Goal: Check status: Check status

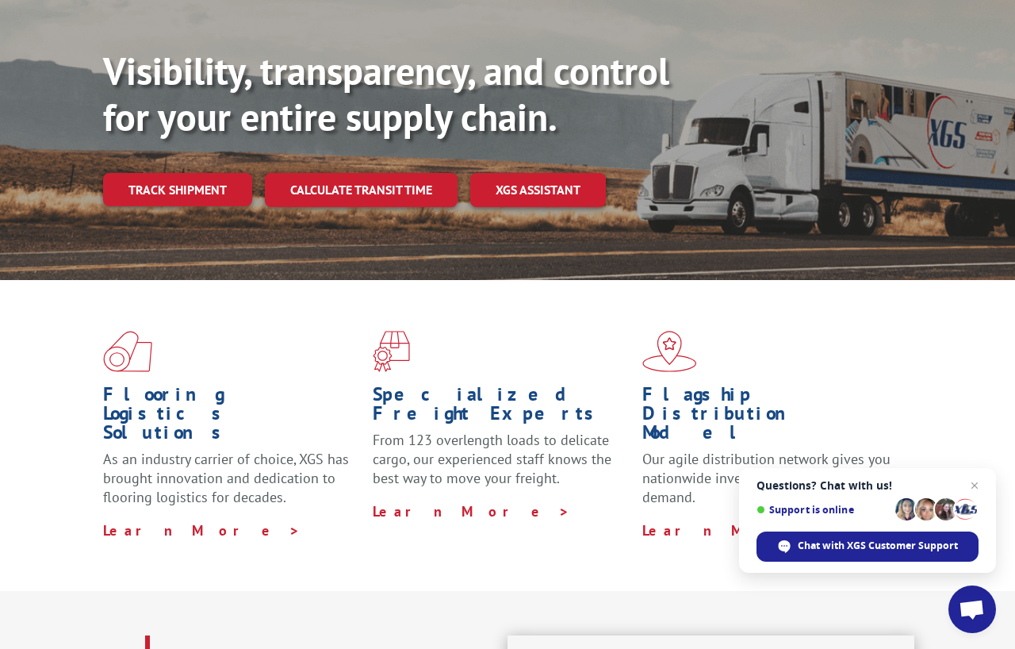
scroll to position [59, 0]
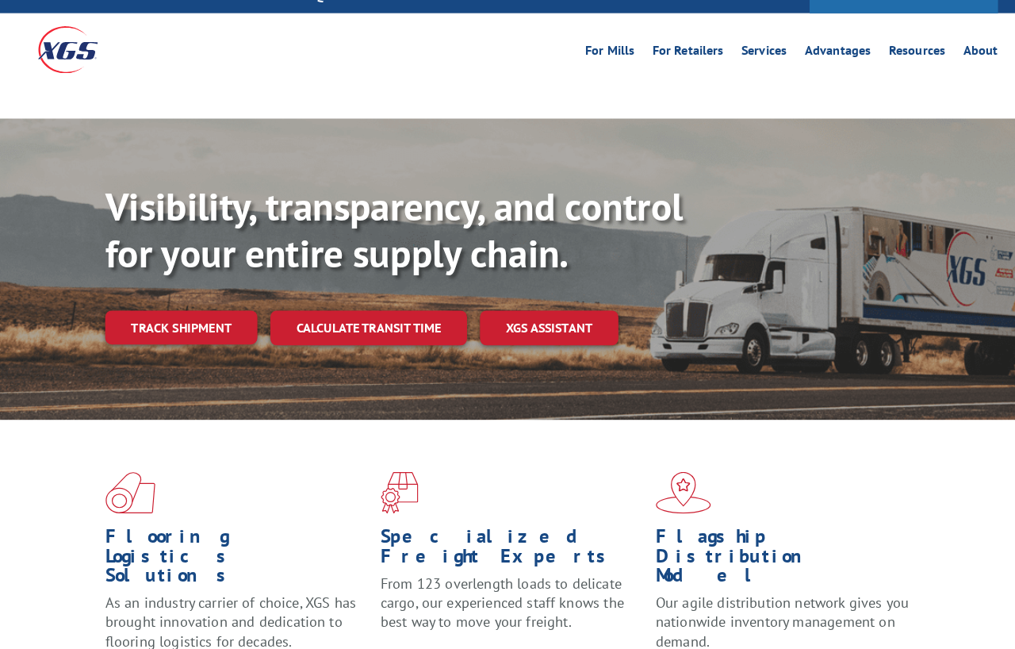
scroll to position [56, 0]
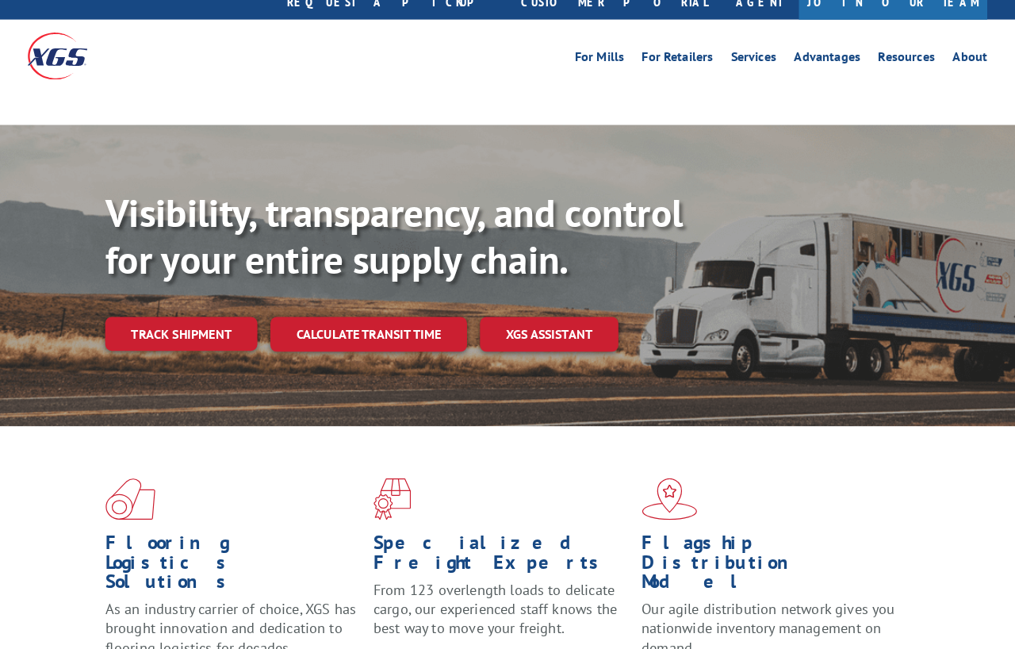
scroll to position [50, 0]
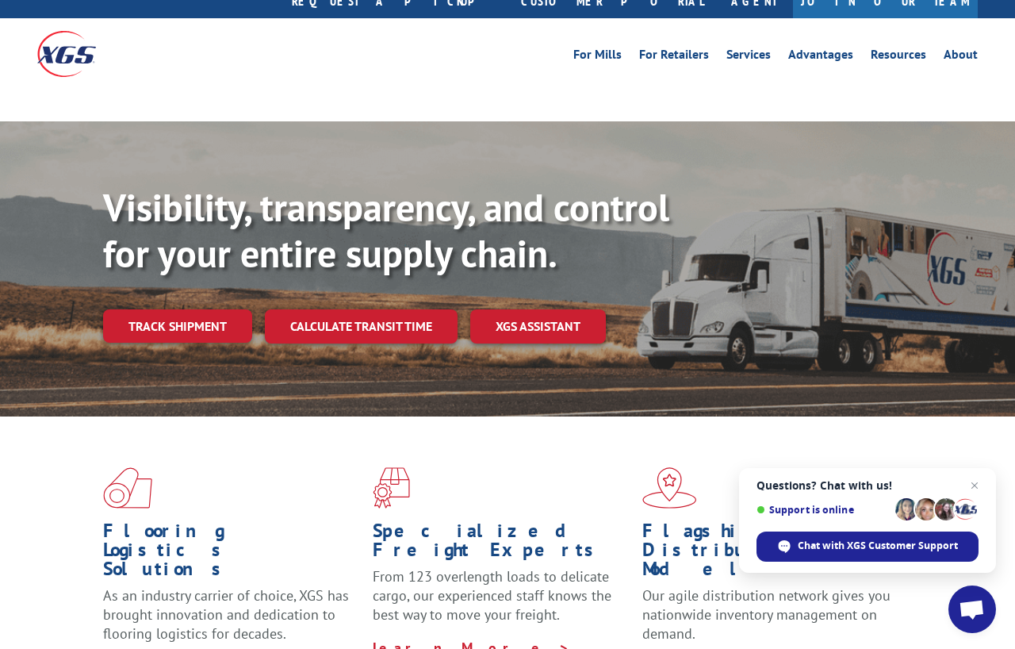
click at [26, 18] on div "For Mills For Retailers Services Advantages Resources About For Mills For Retai…" at bounding box center [507, 53] width 1015 height 71
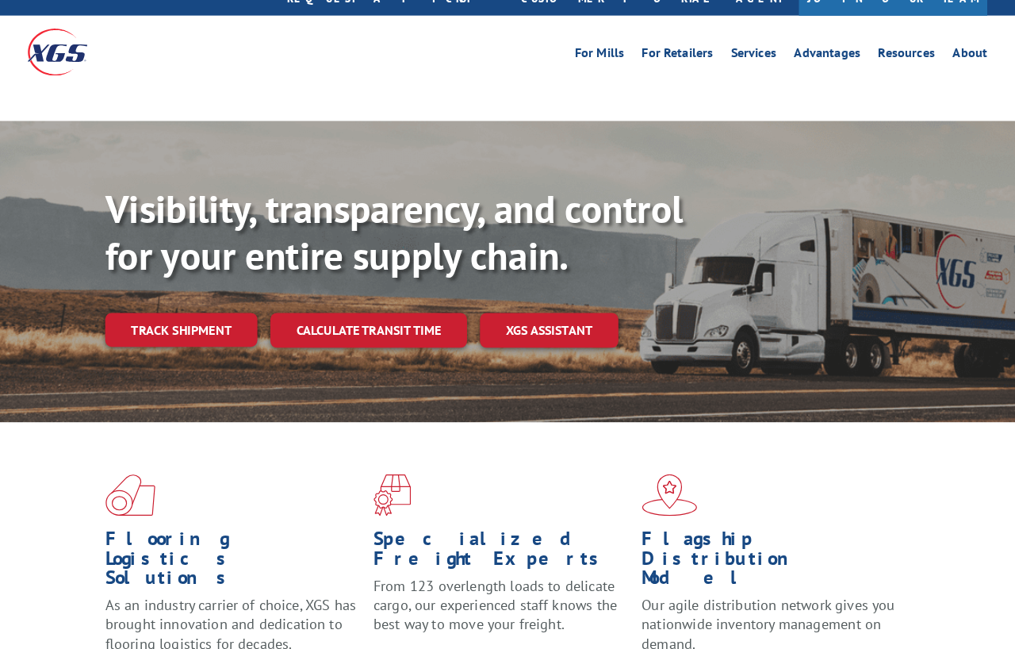
scroll to position [54, 0]
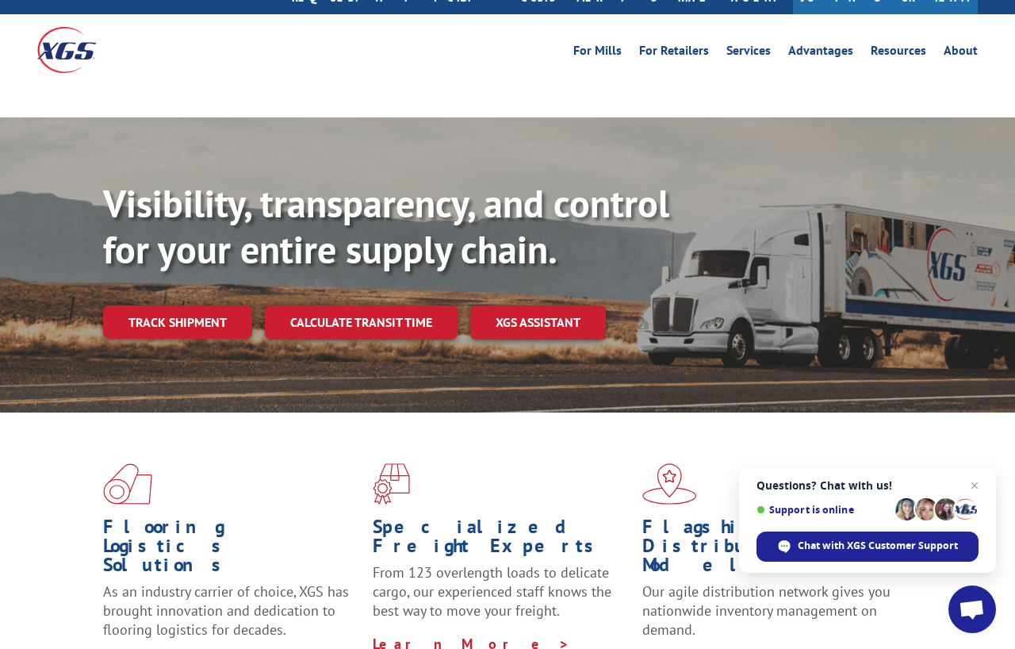
click at [176, 305] on link "Track shipment" at bounding box center [177, 321] width 149 height 33
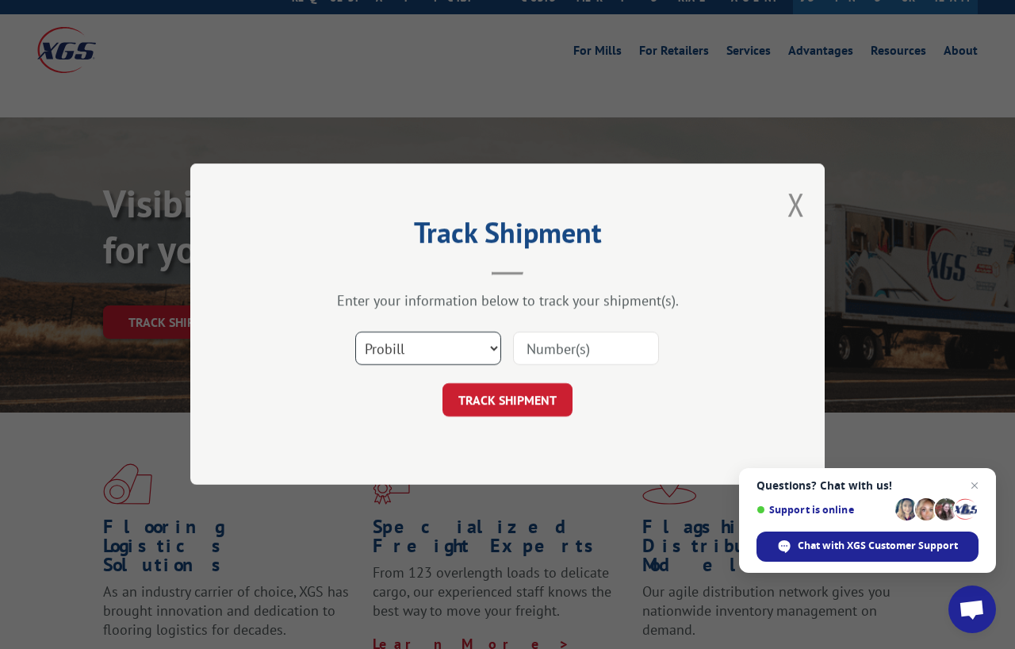
click at [417, 351] on select "Select category... Probill BOL PO" at bounding box center [428, 348] width 146 height 33
click at [629, 339] on input at bounding box center [586, 348] width 146 height 33
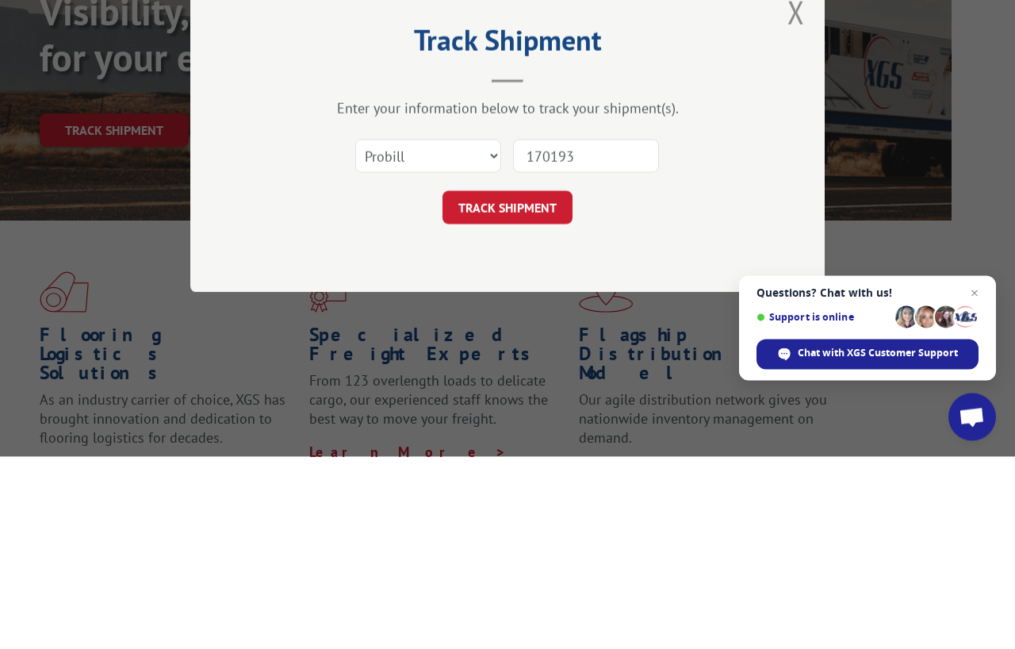
type input "1701939"
click at [508, 384] on button "TRACK SHIPMENT" at bounding box center [508, 400] width 130 height 33
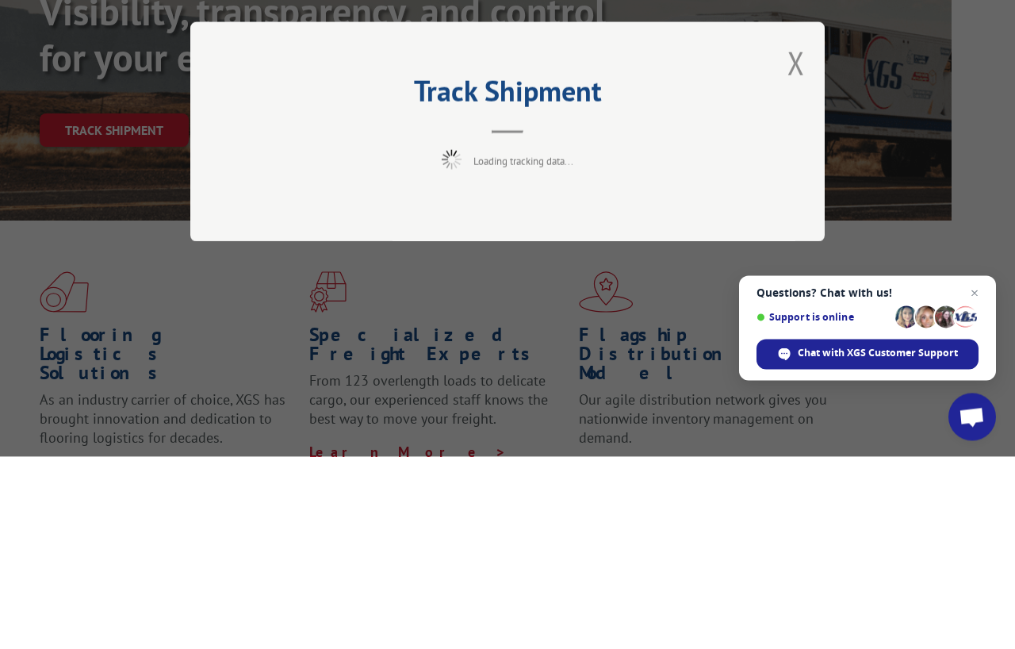
scroll to position [246, 63]
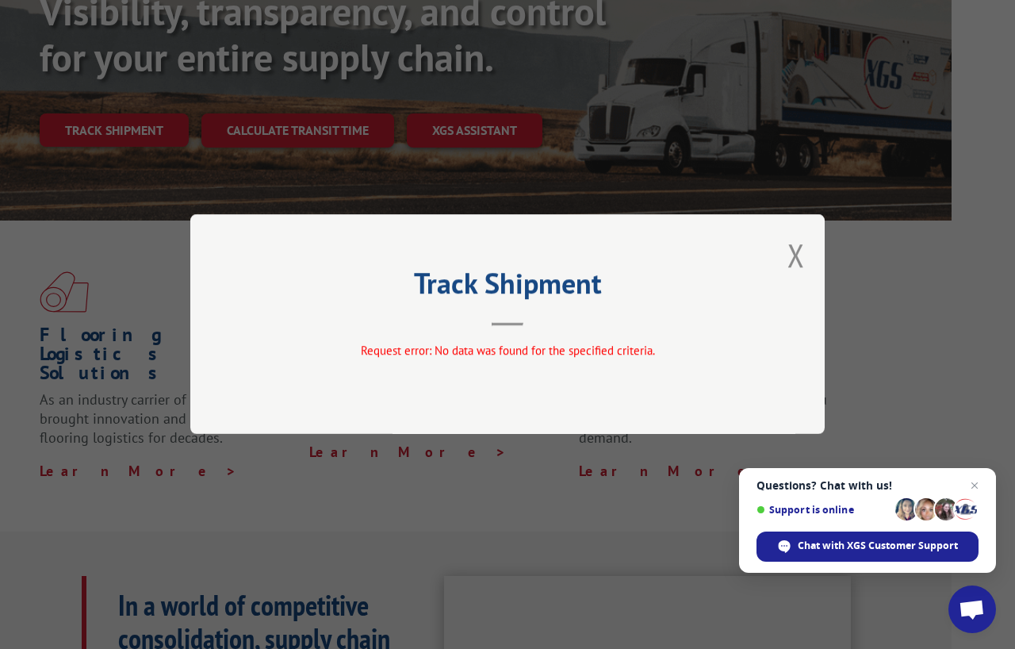
click at [792, 236] on button "Close modal" at bounding box center [796, 255] width 17 height 42
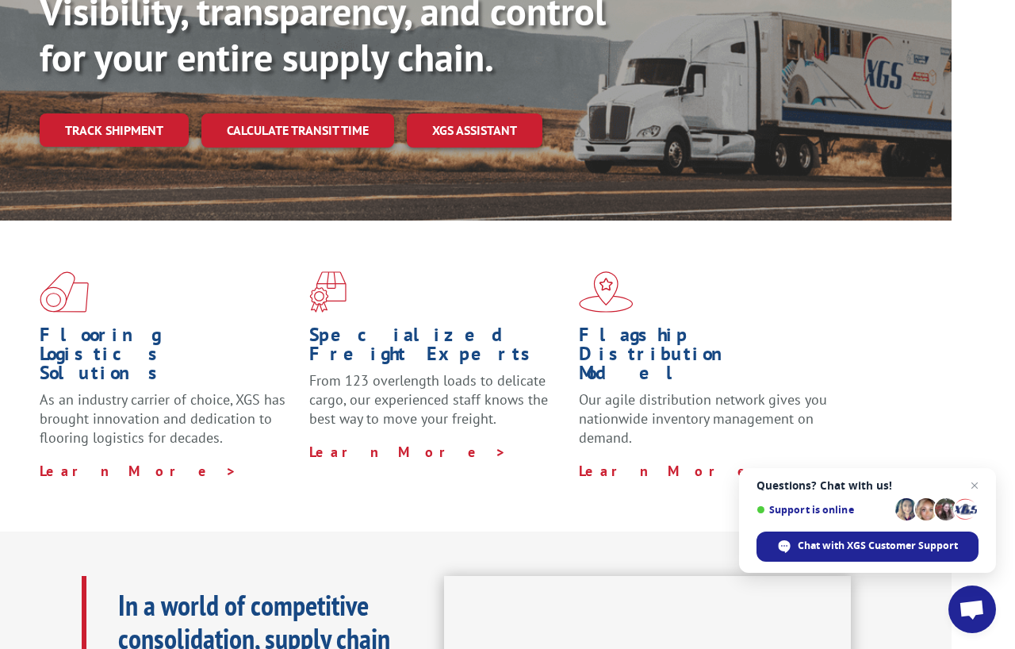
click at [36, 0] on div "Visibility, transparency, and control for your entire supply chain. Track shipm…" at bounding box center [444, 88] width 1015 height 326
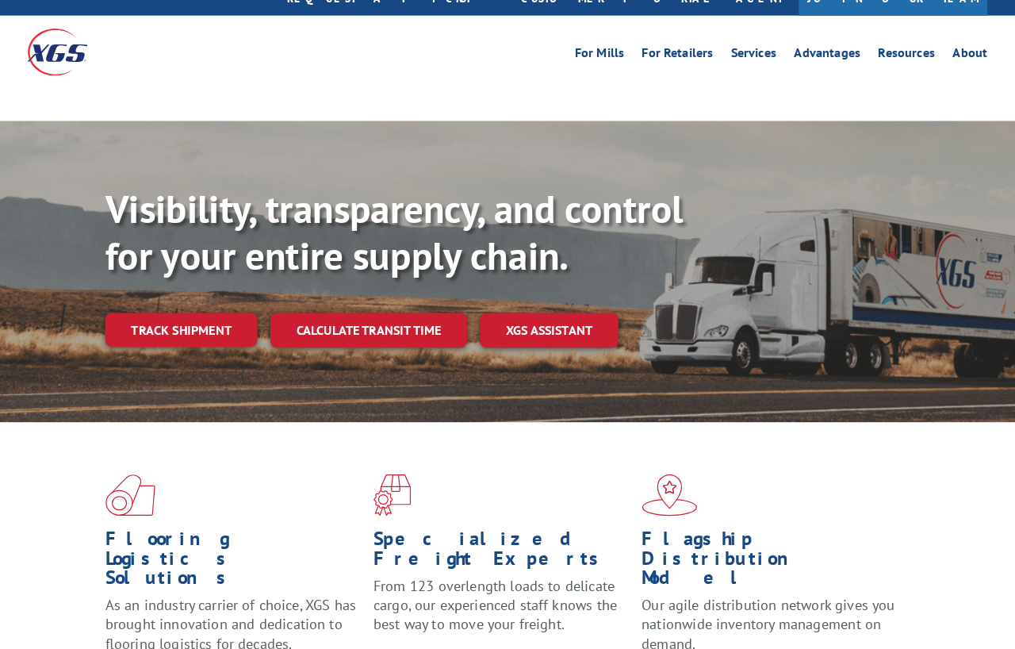
scroll to position [54, 0]
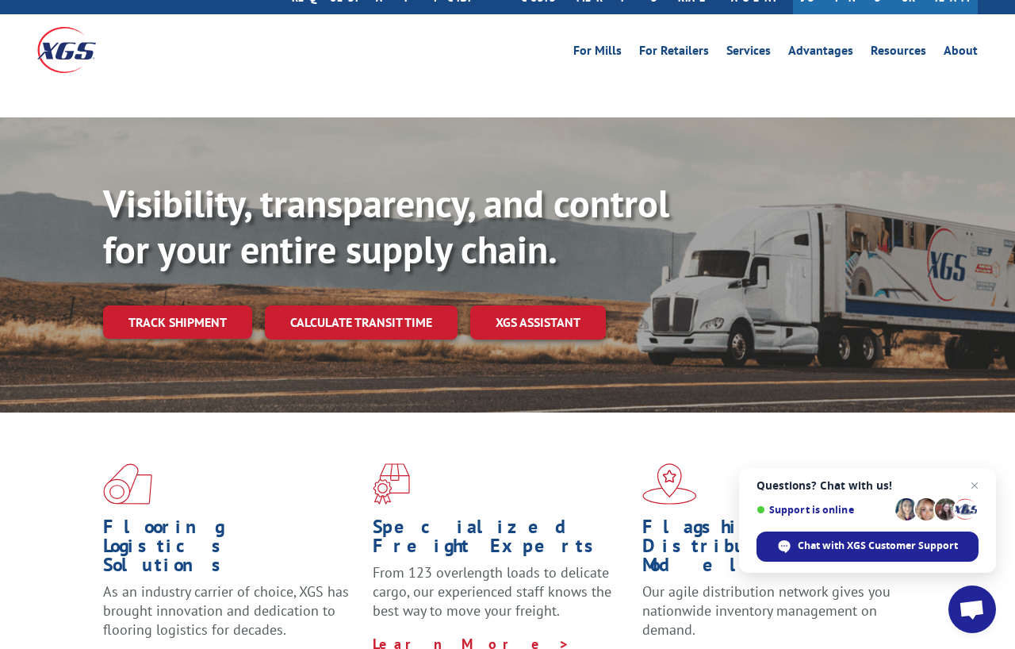
click at [171, 247] on div "Visibility, transparency, and control for your entire supply chain. Track shipm…" at bounding box center [559, 291] width 912 height 221
click at [172, 305] on link "Track shipment" at bounding box center [177, 321] width 149 height 33
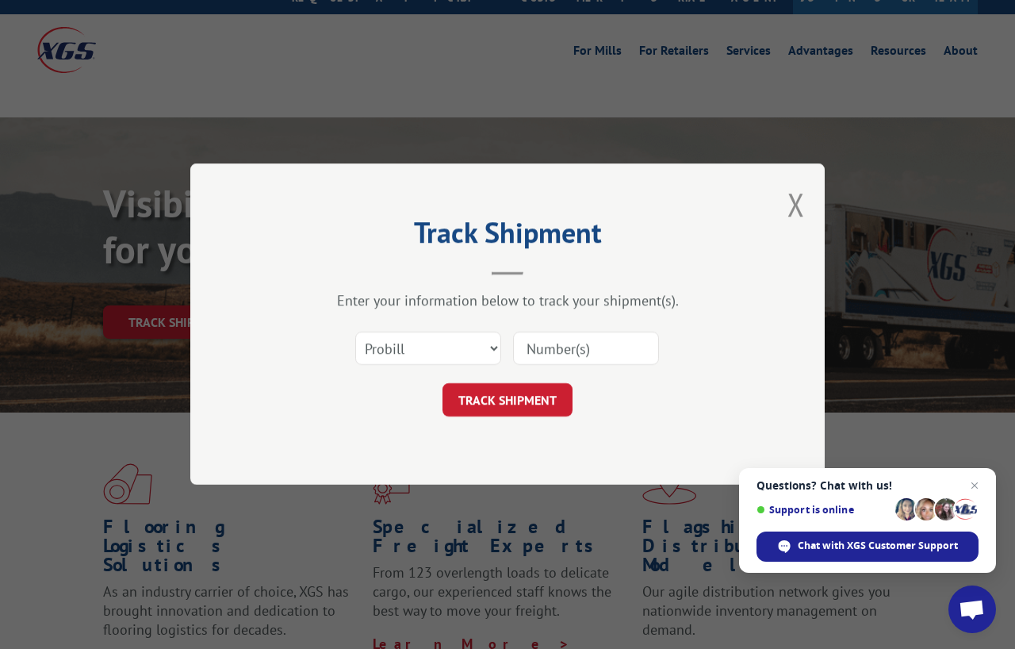
click at [608, 332] on input at bounding box center [586, 348] width 146 height 33
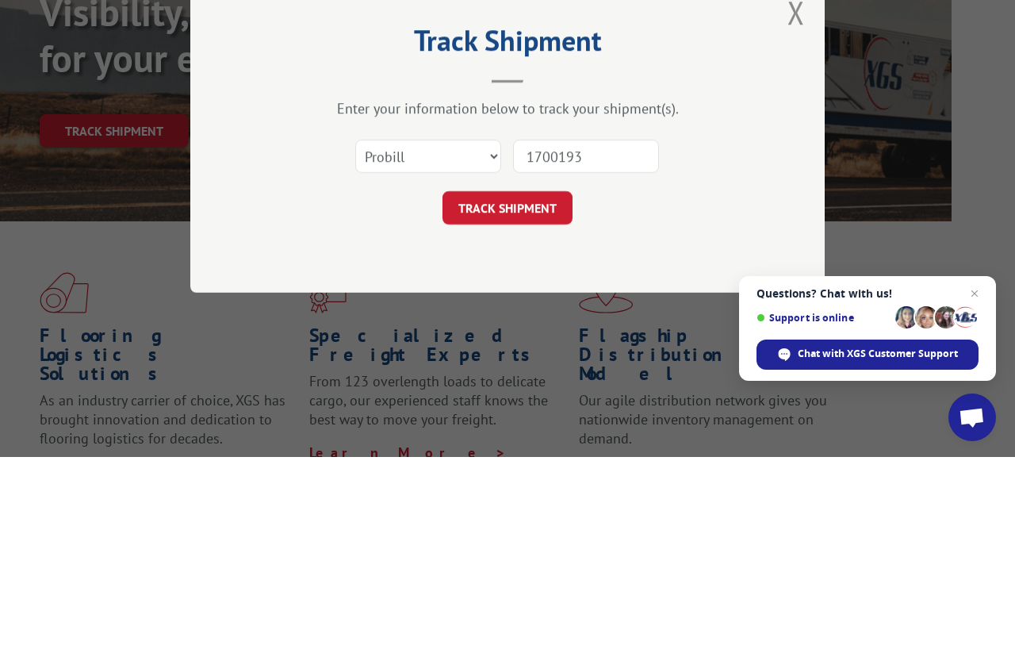
type input "17001939"
click at [504, 384] on button "TRACK SHIPMENT" at bounding box center [508, 400] width 130 height 33
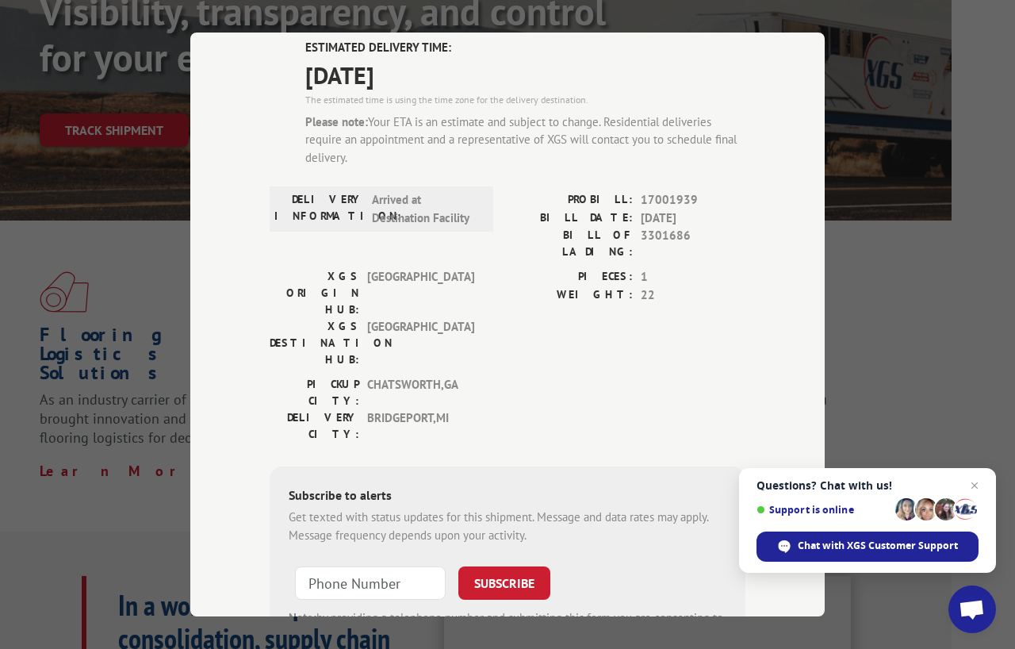
scroll to position [122, 0]
click at [893, 547] on span "Chat with XGS Customer Support" at bounding box center [878, 546] width 160 height 14
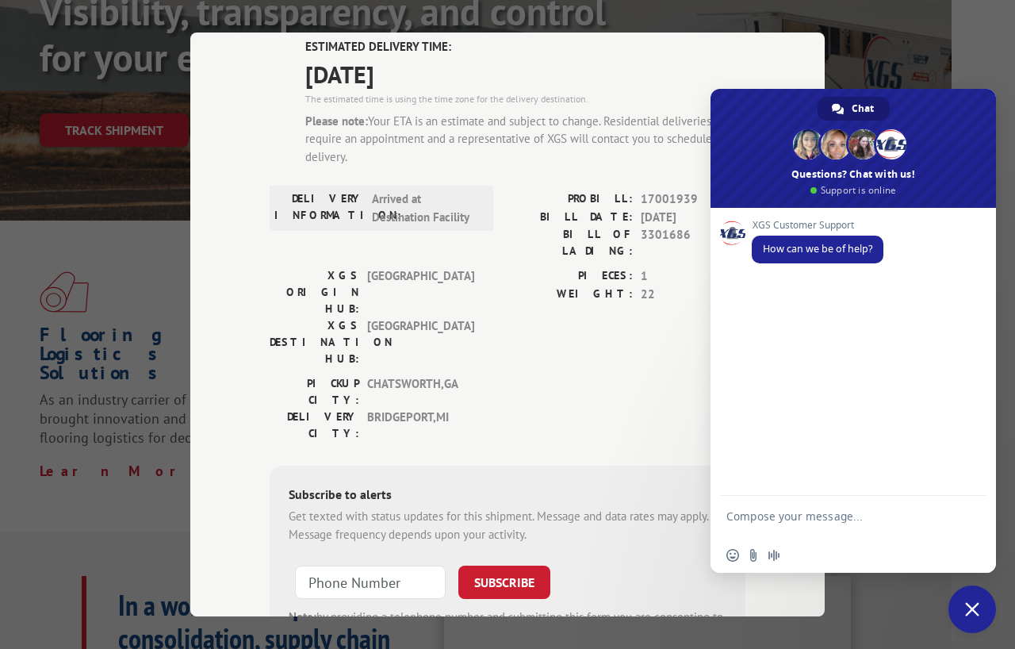
click at [832, 515] on textarea "Compose your message..." at bounding box center [836, 523] width 219 height 29
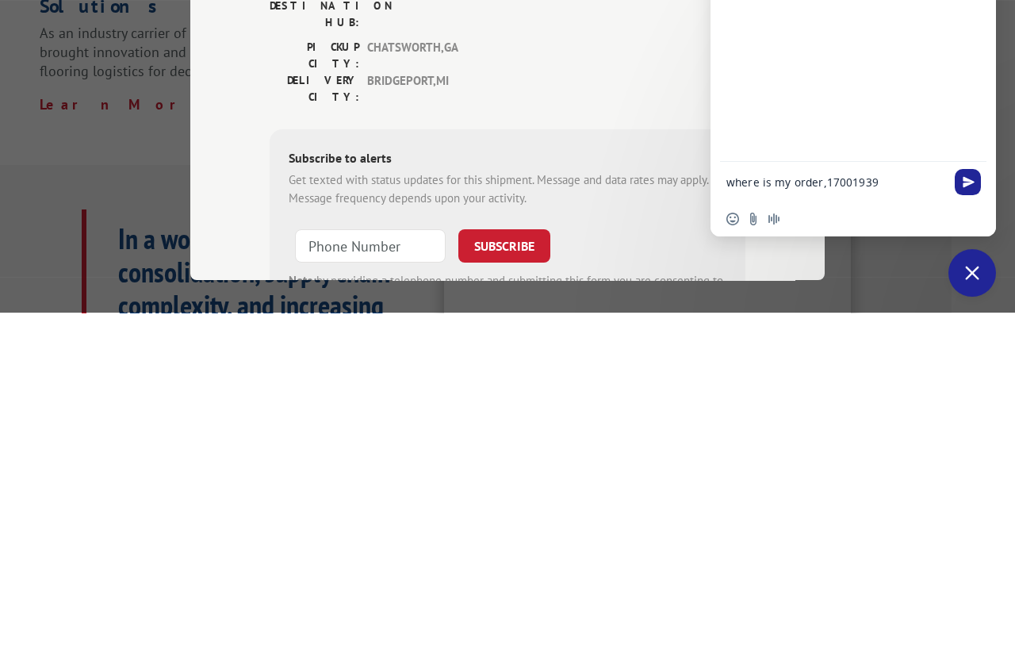
type textarea "where is my order,17001939"
click at [960, 505] on span "Send" at bounding box center [968, 518] width 26 height 26
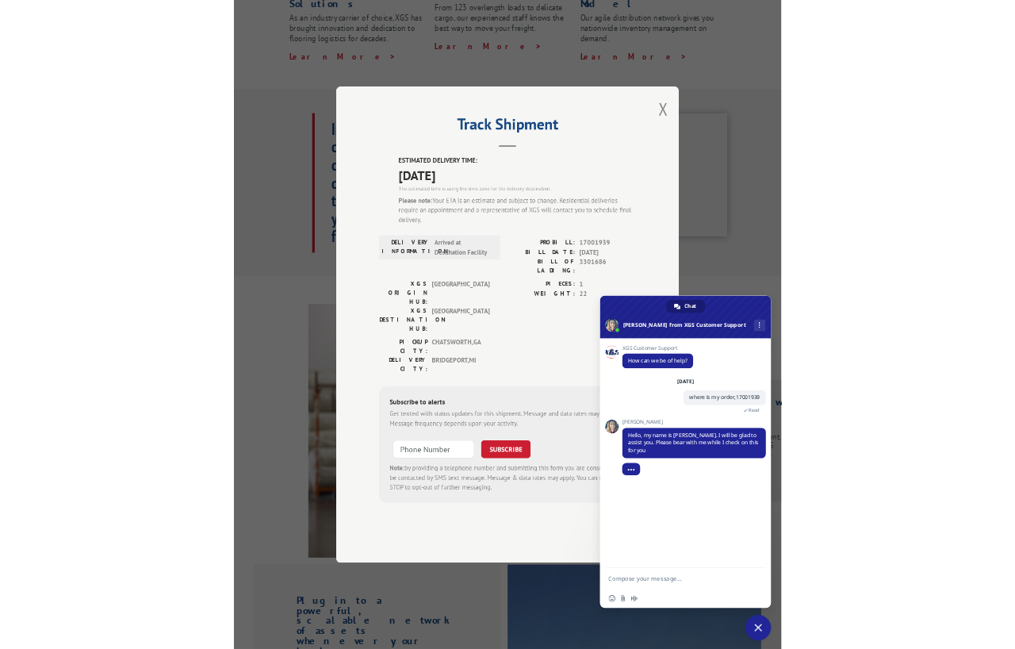
scroll to position [613, 0]
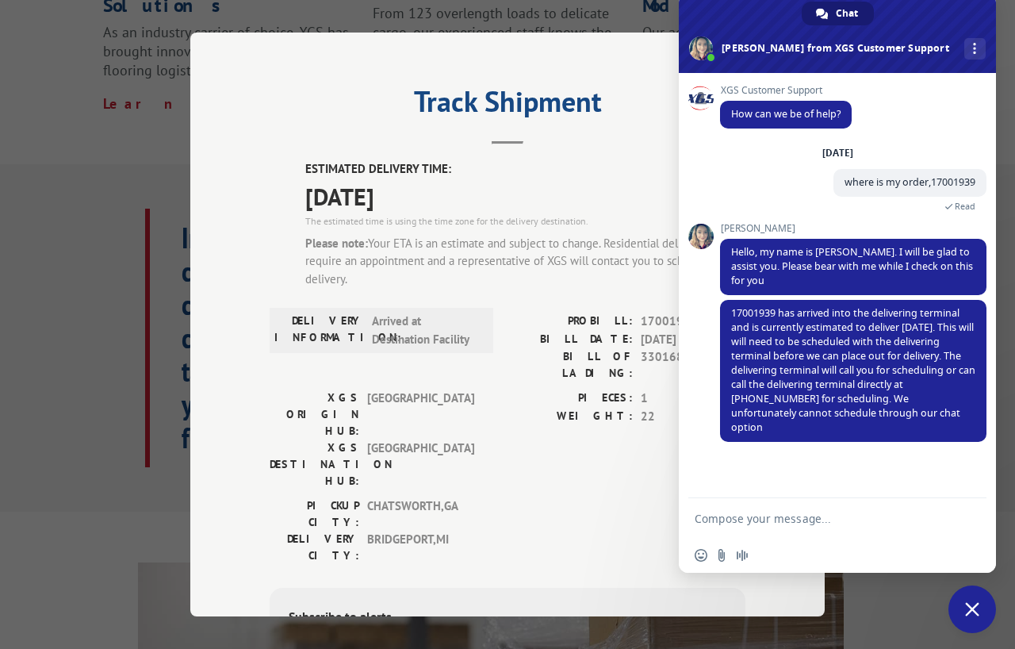
click at [800, 516] on textarea "Compose your message..." at bounding box center [820, 519] width 251 height 14
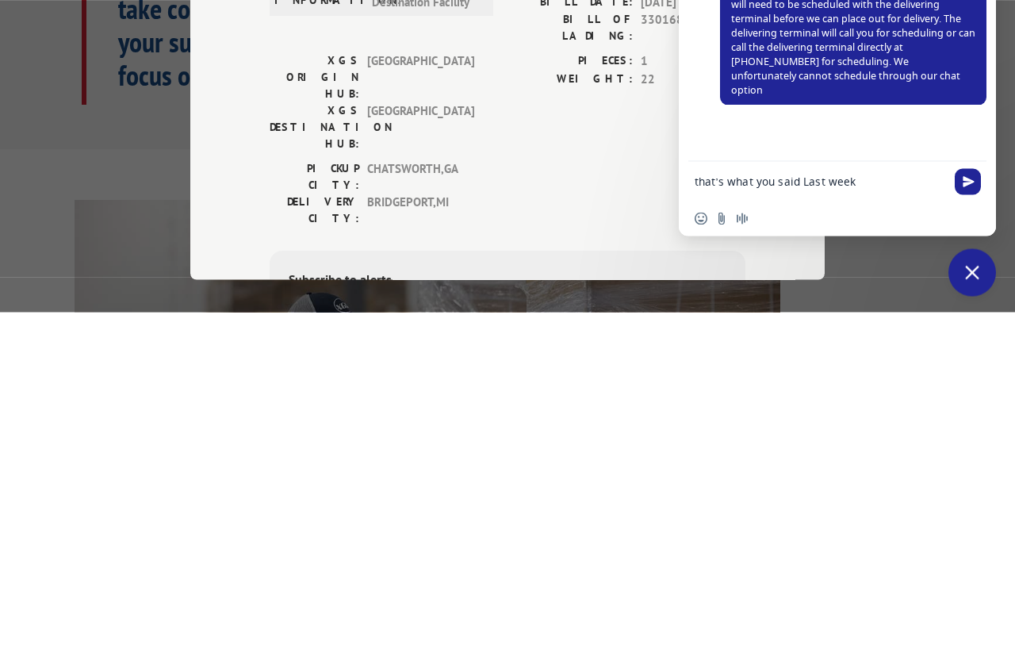
type textarea "that’s what you said Last week"
click at [976, 602] on span "Close chat" at bounding box center [972, 609] width 14 height 14
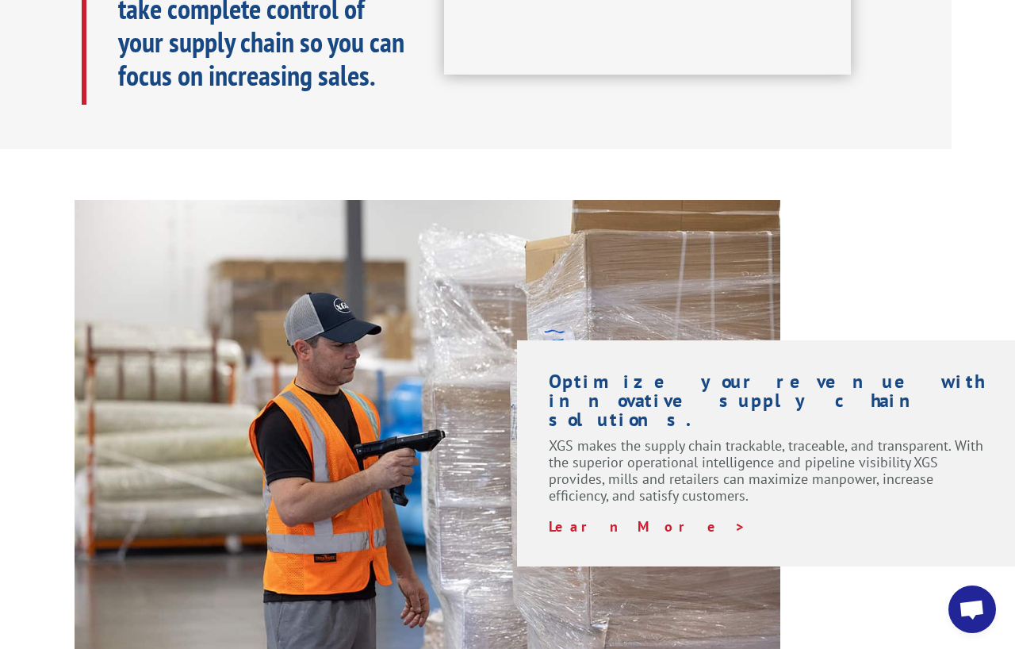
click at [805, 67] on div "Visibility, transparency, and control for your entire supply chain. Track shipm…" at bounding box center [444, 482] width 1015 height 2637
